Goal: Check status

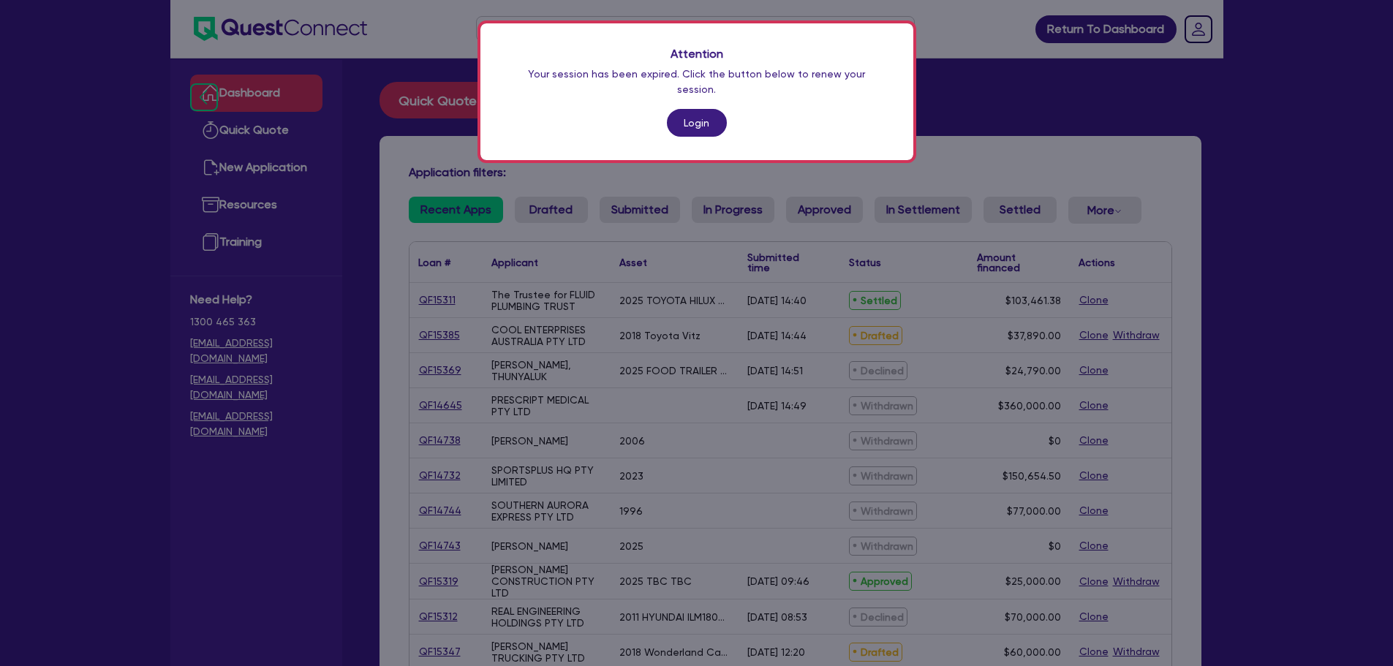
scroll to position [259, 0]
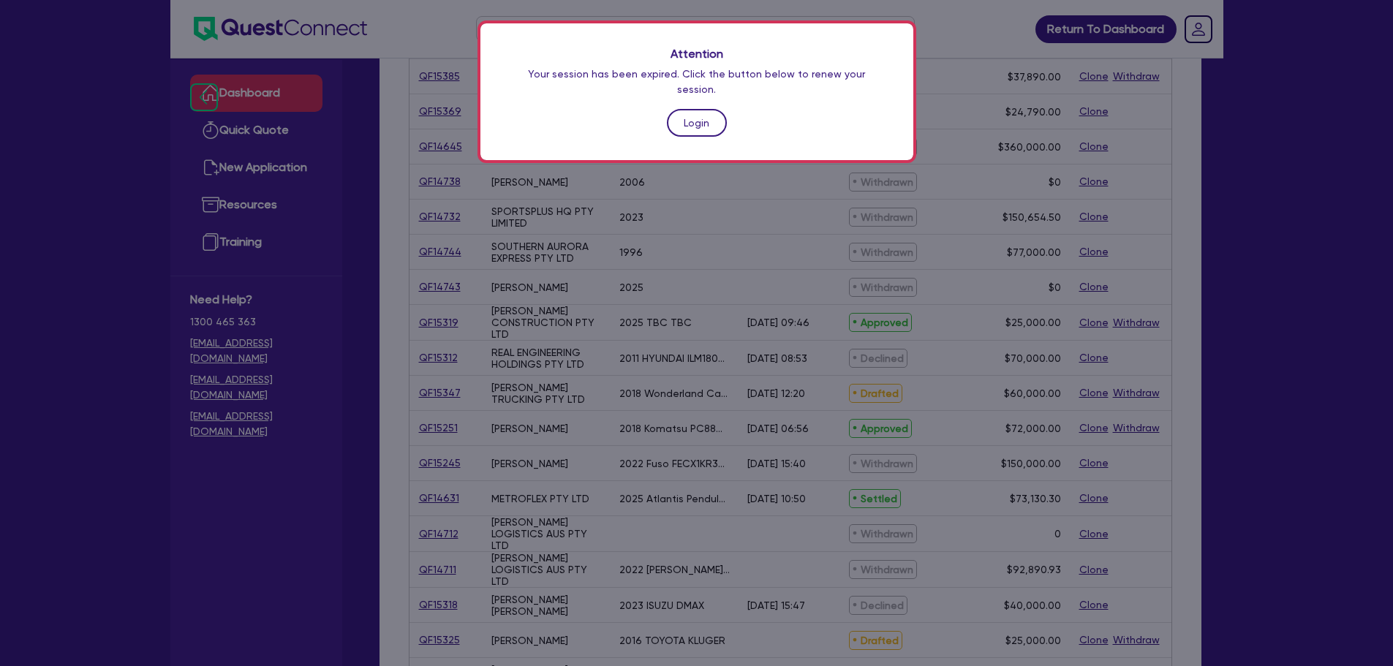
click at [706, 109] on link "Login" at bounding box center [697, 123] width 60 height 28
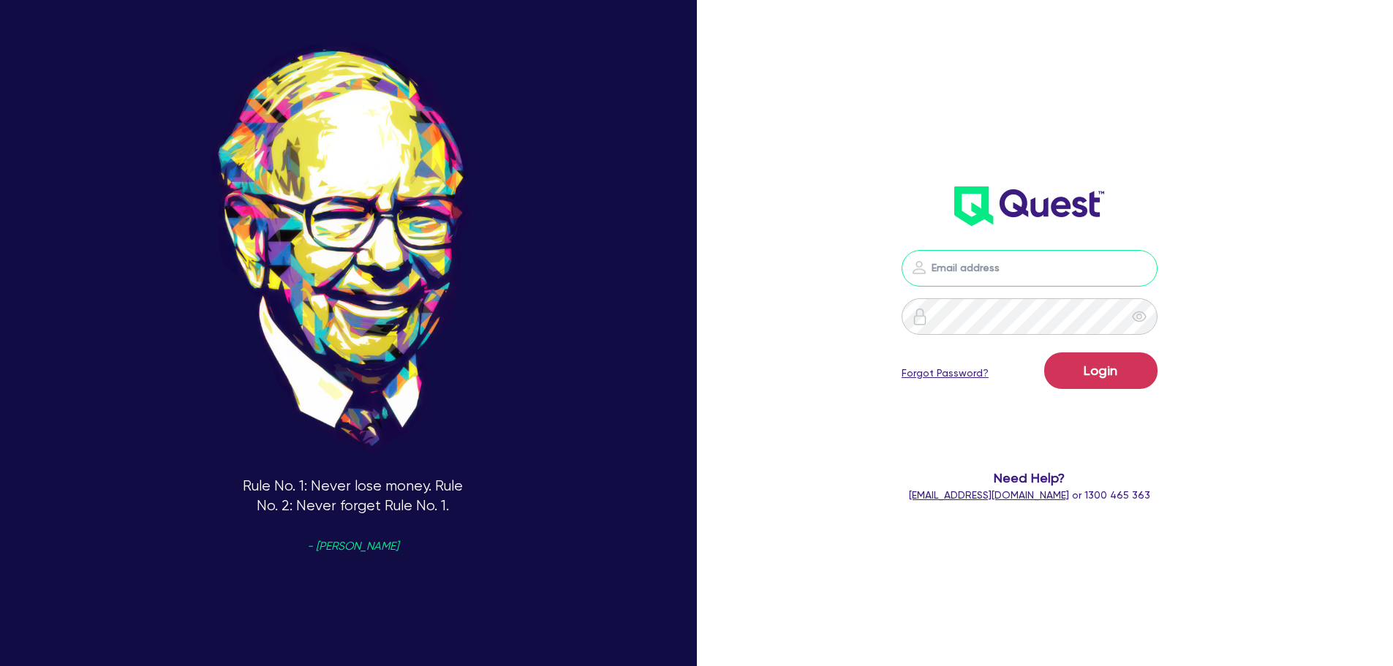
type input "[PERSON_NAME][EMAIL_ADDRESS][PERSON_NAME][DOMAIN_NAME]"
click at [1118, 383] on button "Login" at bounding box center [1101, 371] width 113 height 37
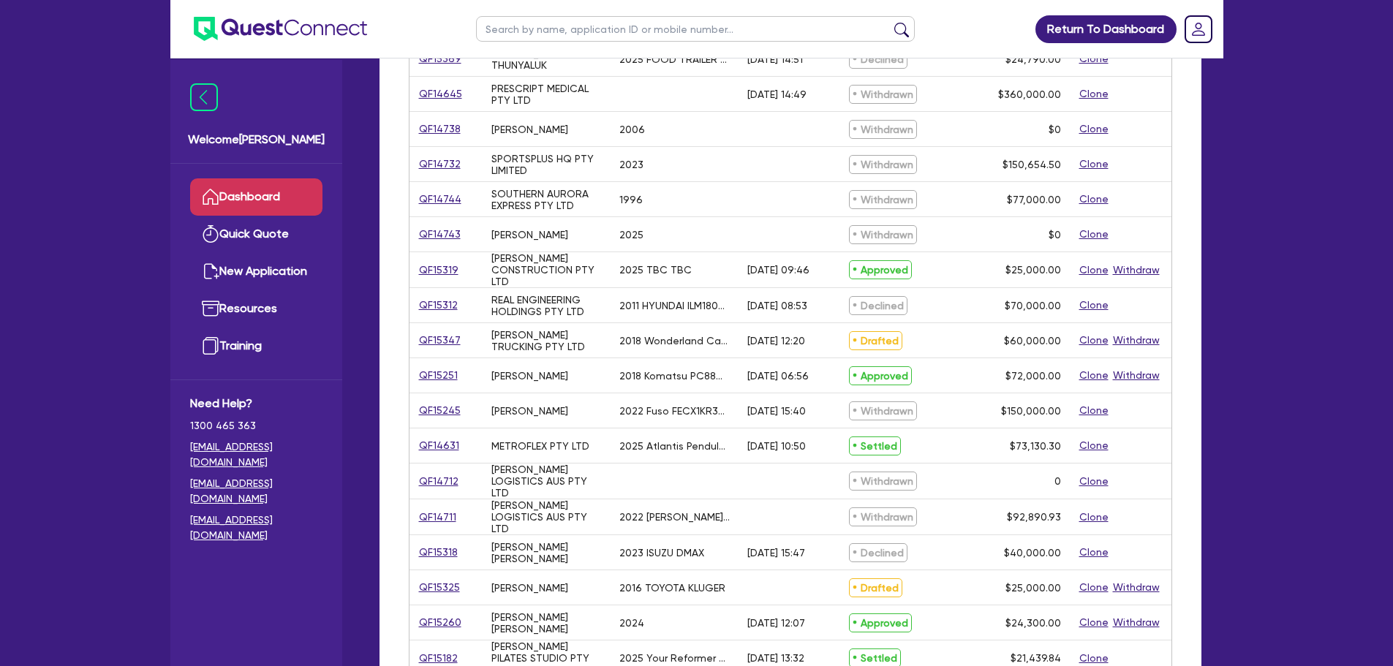
scroll to position [293, 0]
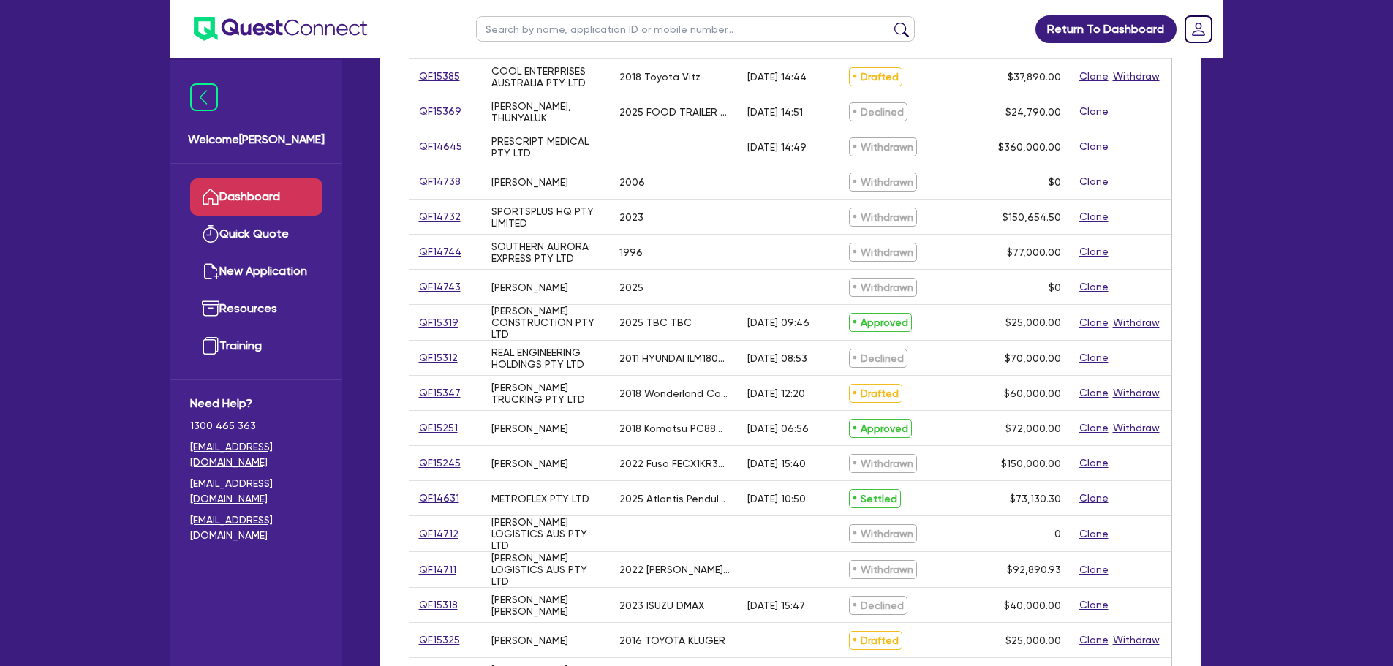
click at [293, 185] on link "Dashboard" at bounding box center [256, 196] width 132 height 37
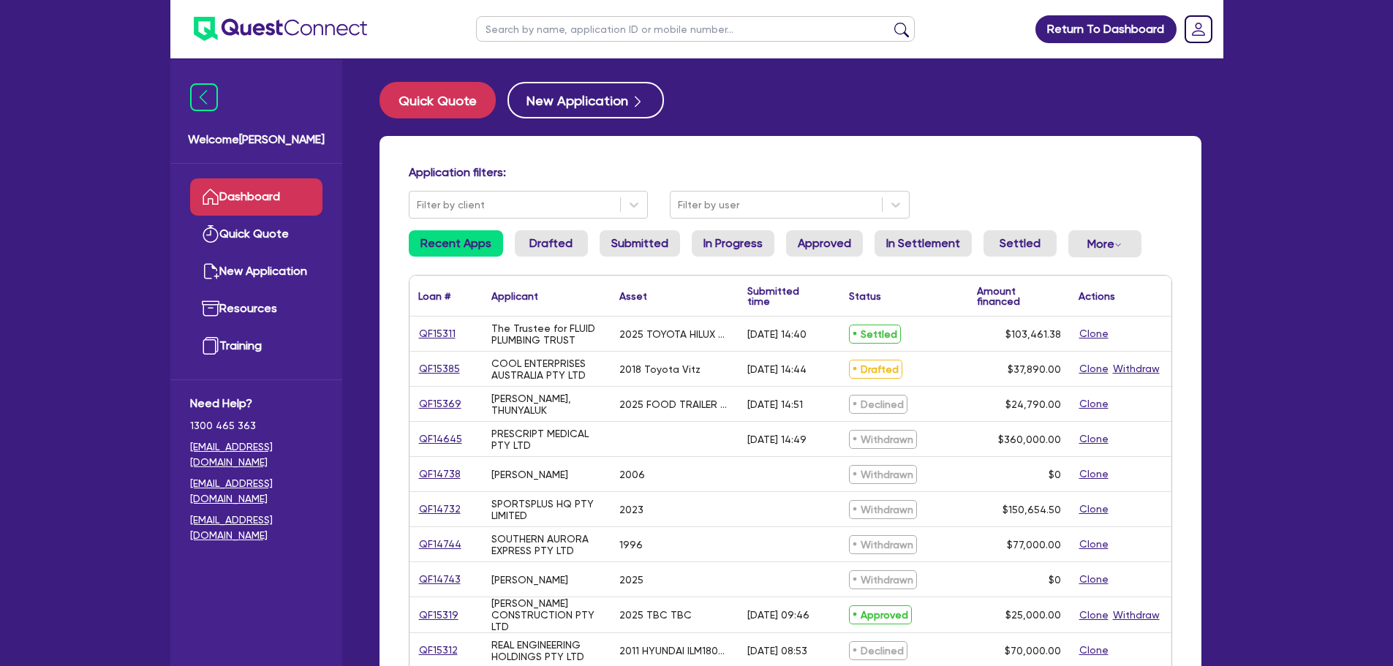
click at [683, 260] on ul "Recent Apps Drafted Submitted In Progress Approved In Settlement Settled More W…" at bounding box center [791, 249] width 764 height 39
click at [822, 230] on link "Approved" at bounding box center [824, 243] width 77 height 26
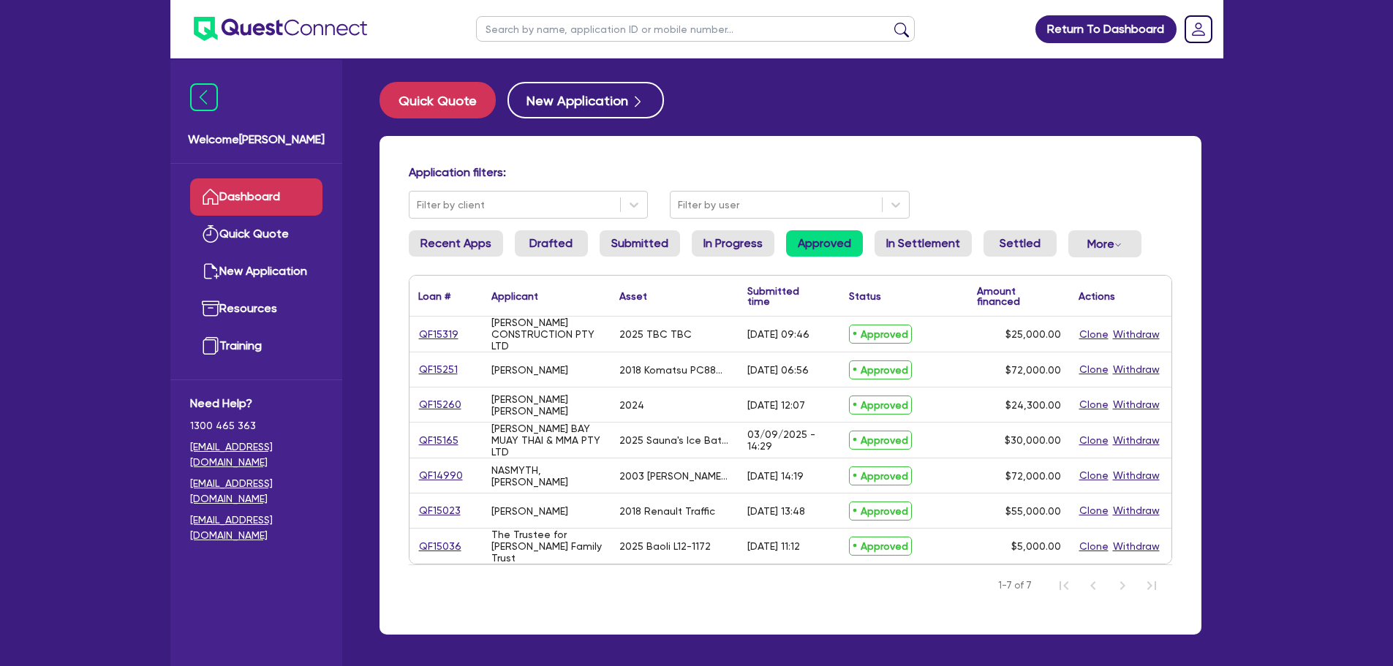
click at [283, 189] on link "Dashboard" at bounding box center [256, 196] width 132 height 37
